Goal: Browse casually: Explore the website without a specific task or goal

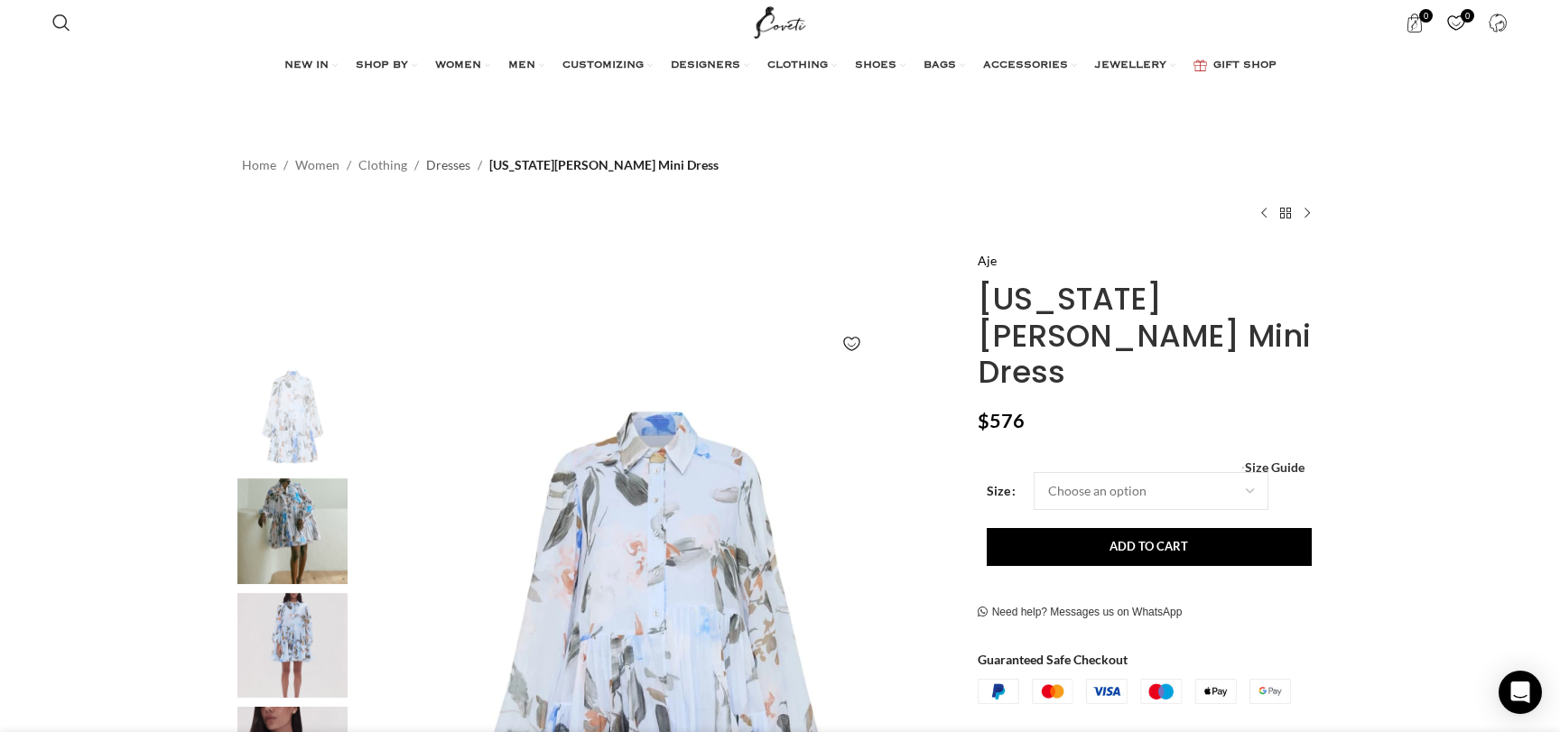
click at [440, 162] on link "Dresses" at bounding box center [448, 165] width 44 height 20
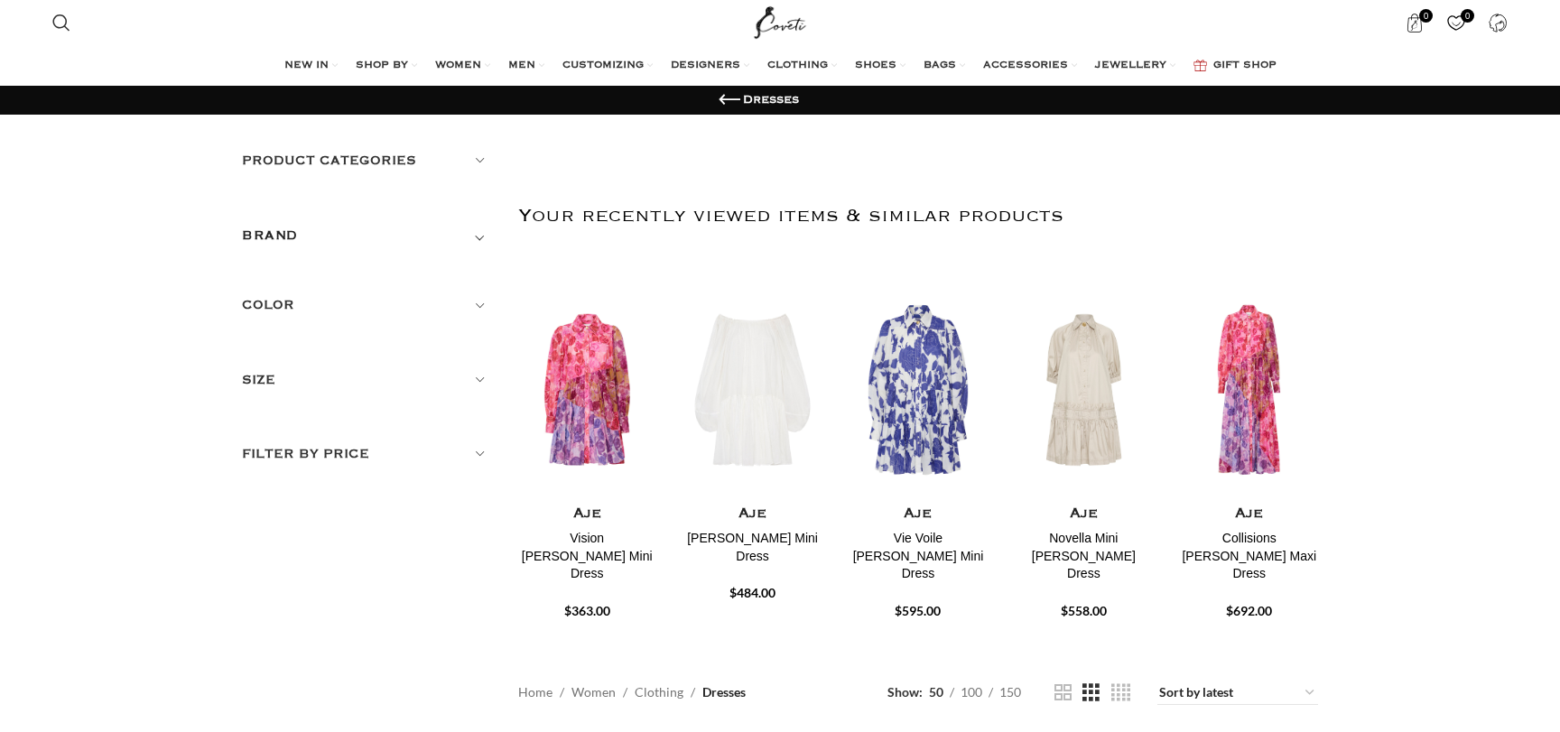
click at [283, 232] on h5 "BRAND" at bounding box center [270, 236] width 56 height 20
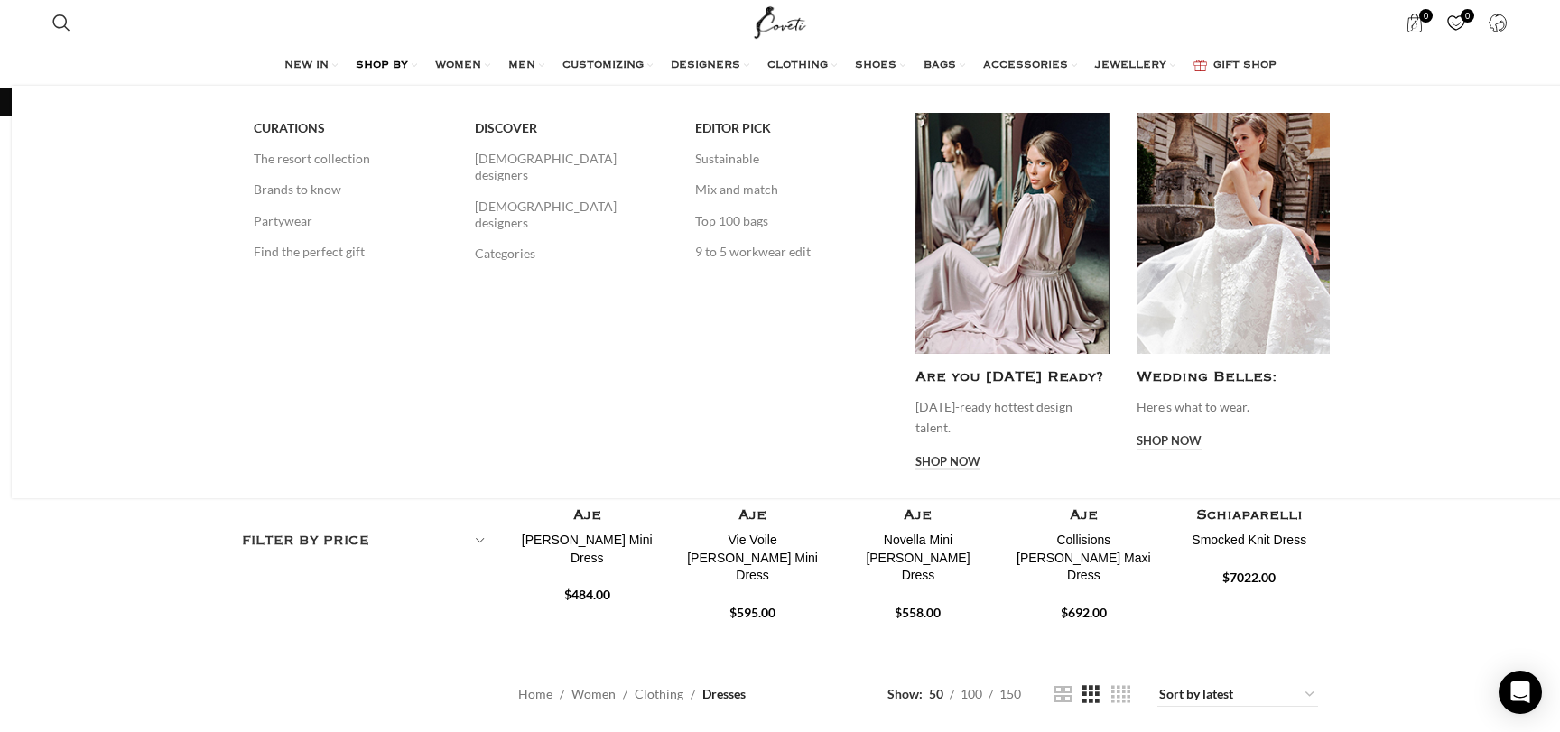
click at [378, 57] on link "SHOP BY" at bounding box center [386, 66] width 61 height 36
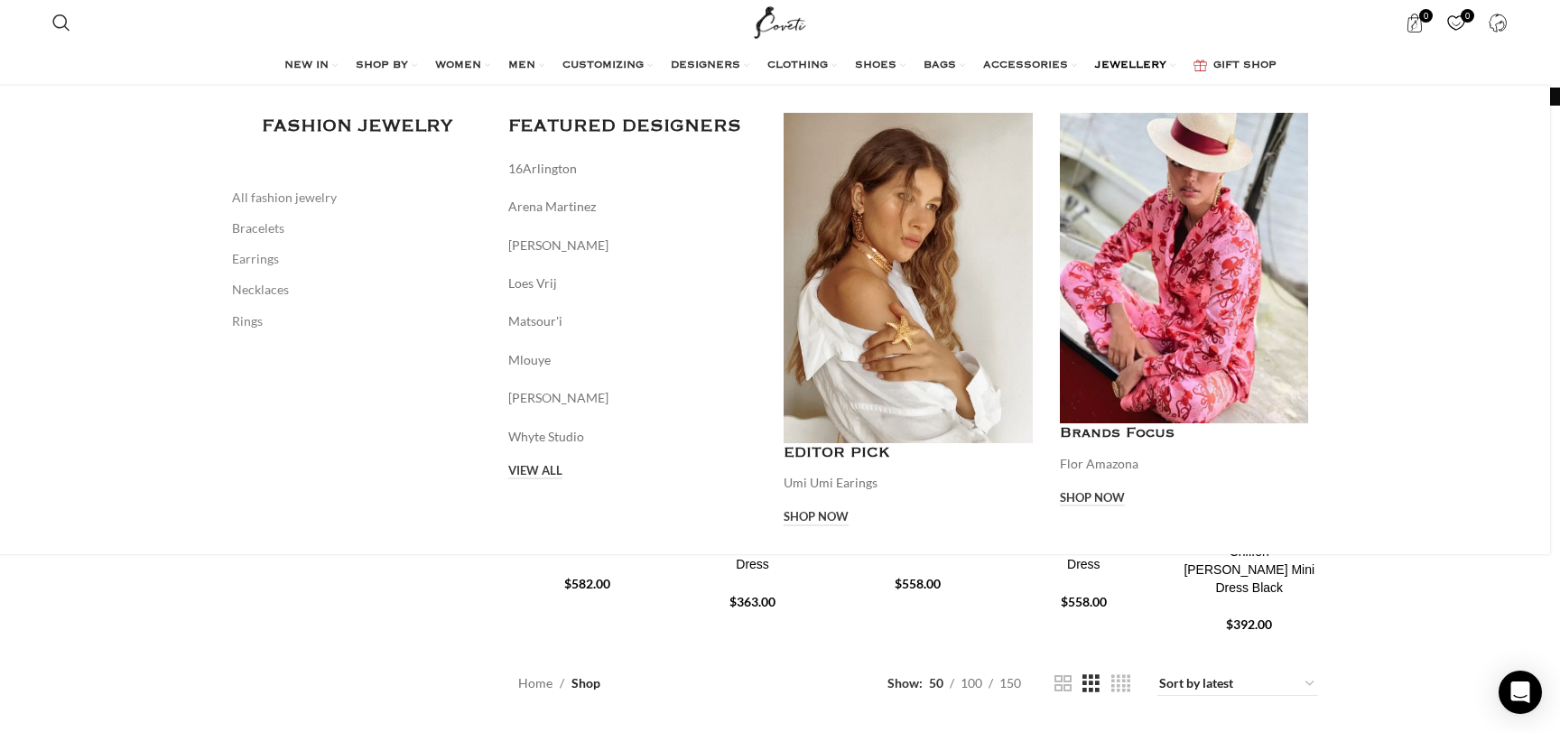
click at [1154, 68] on span "JEWELLERY" at bounding box center [1130, 66] width 71 height 14
